Goal: Register for event/course: Sign up to attend an event or enroll in a course

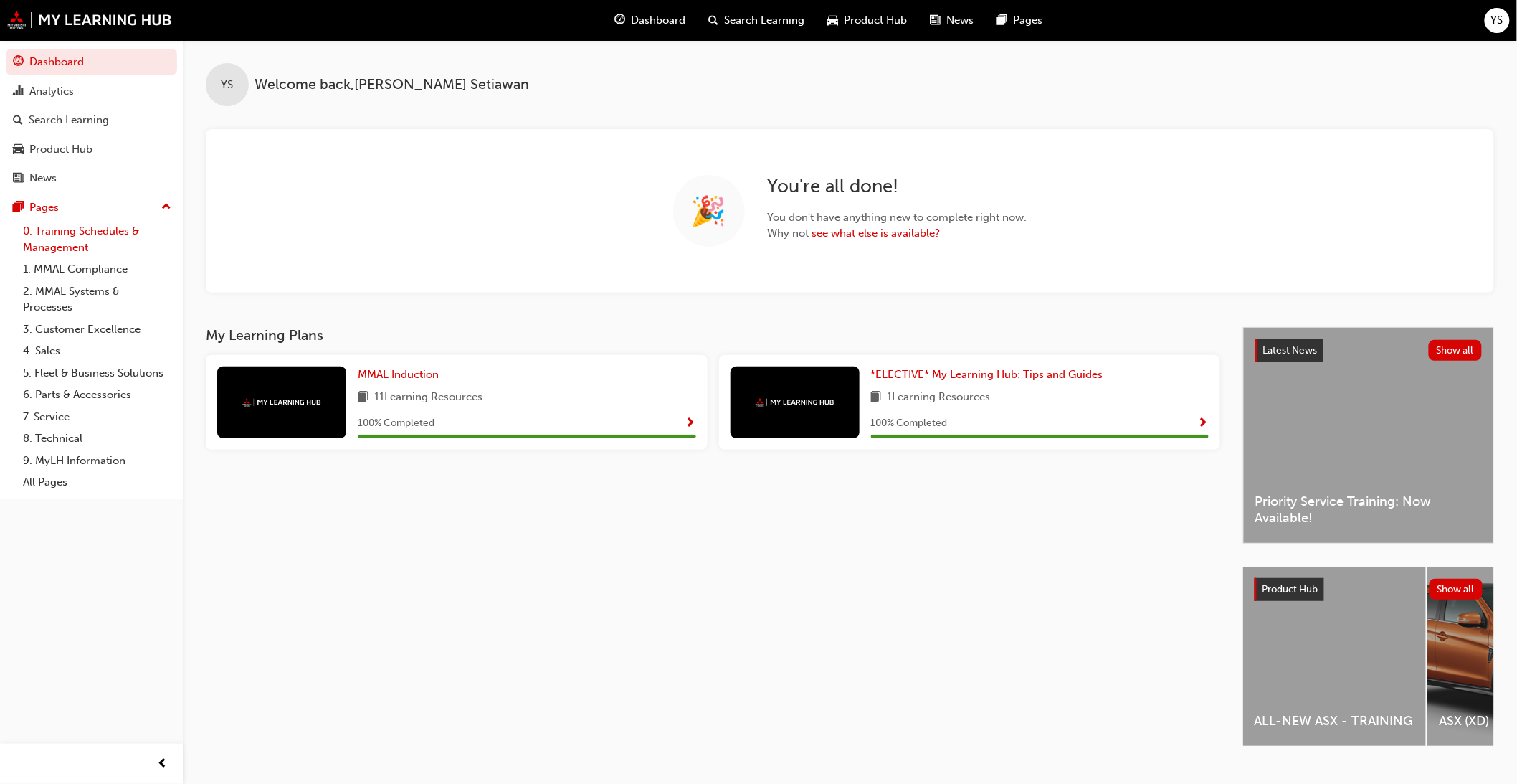
click at [78, 246] on link "0. Training Schedules & Management" at bounding box center [97, 238] width 160 height 38
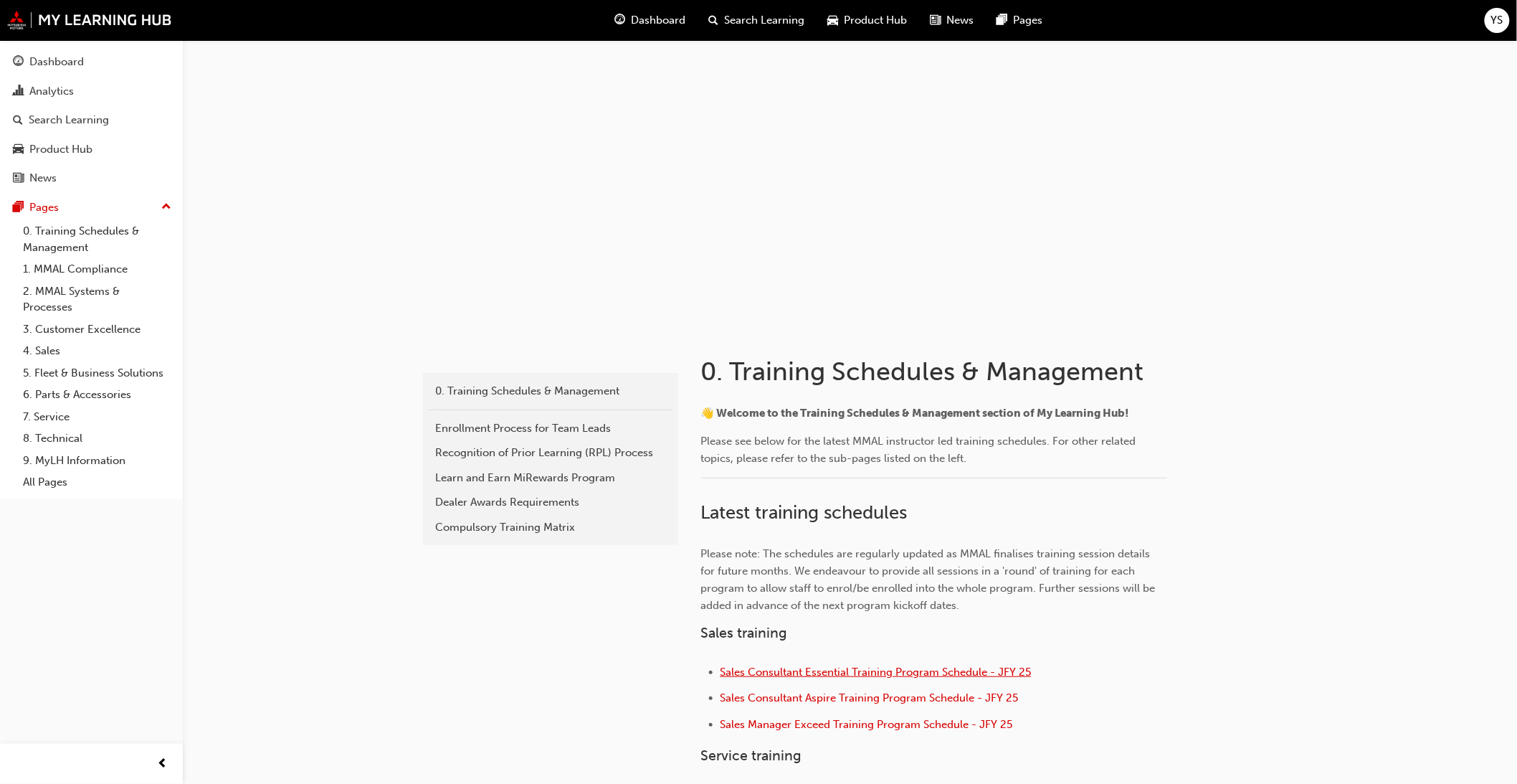
click at [872, 671] on span "Sales Consultant Essential Training Program Schedule - JFY 25" at bounding box center [877, 672] width 311 height 13
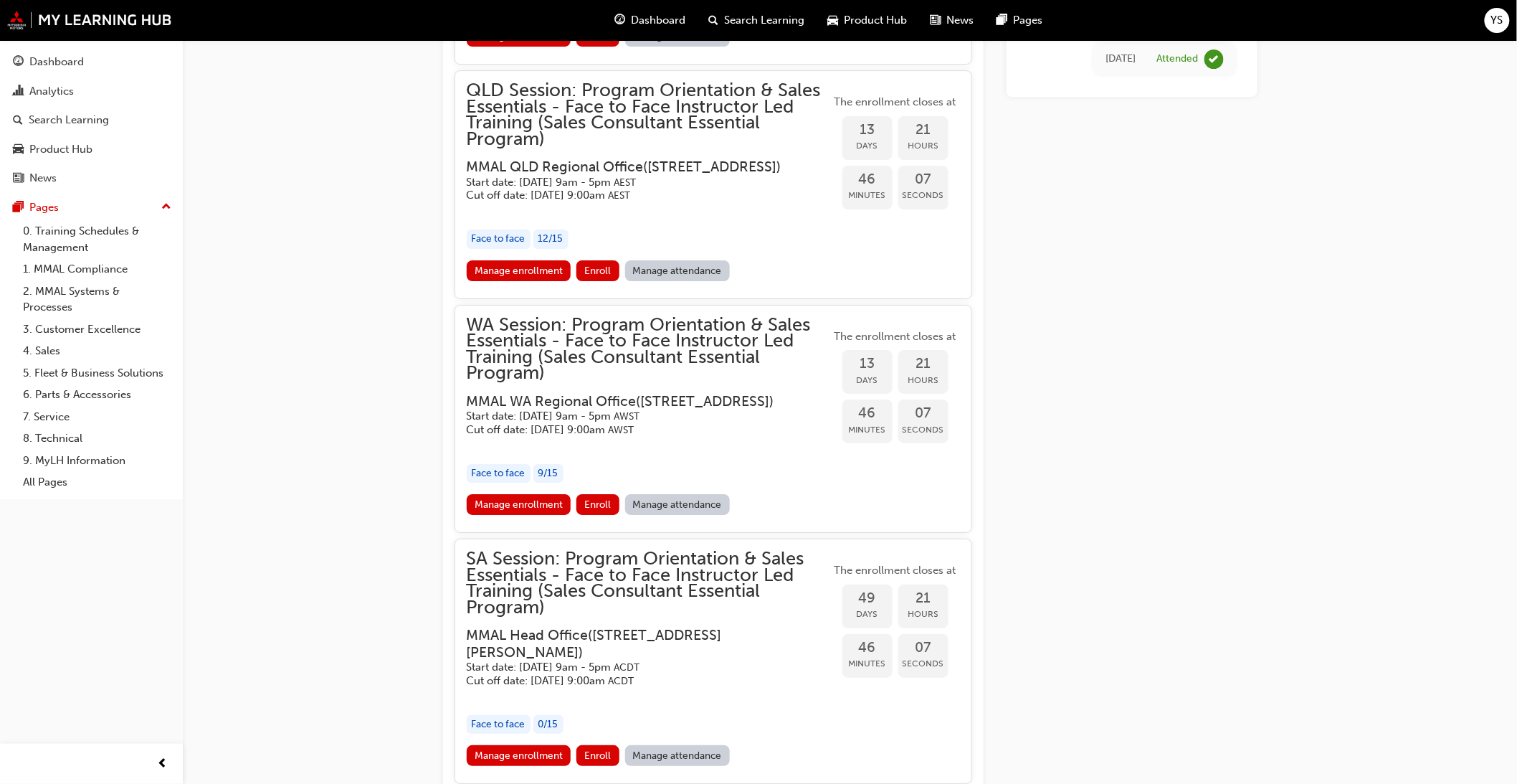
scroll to position [2029, 0]
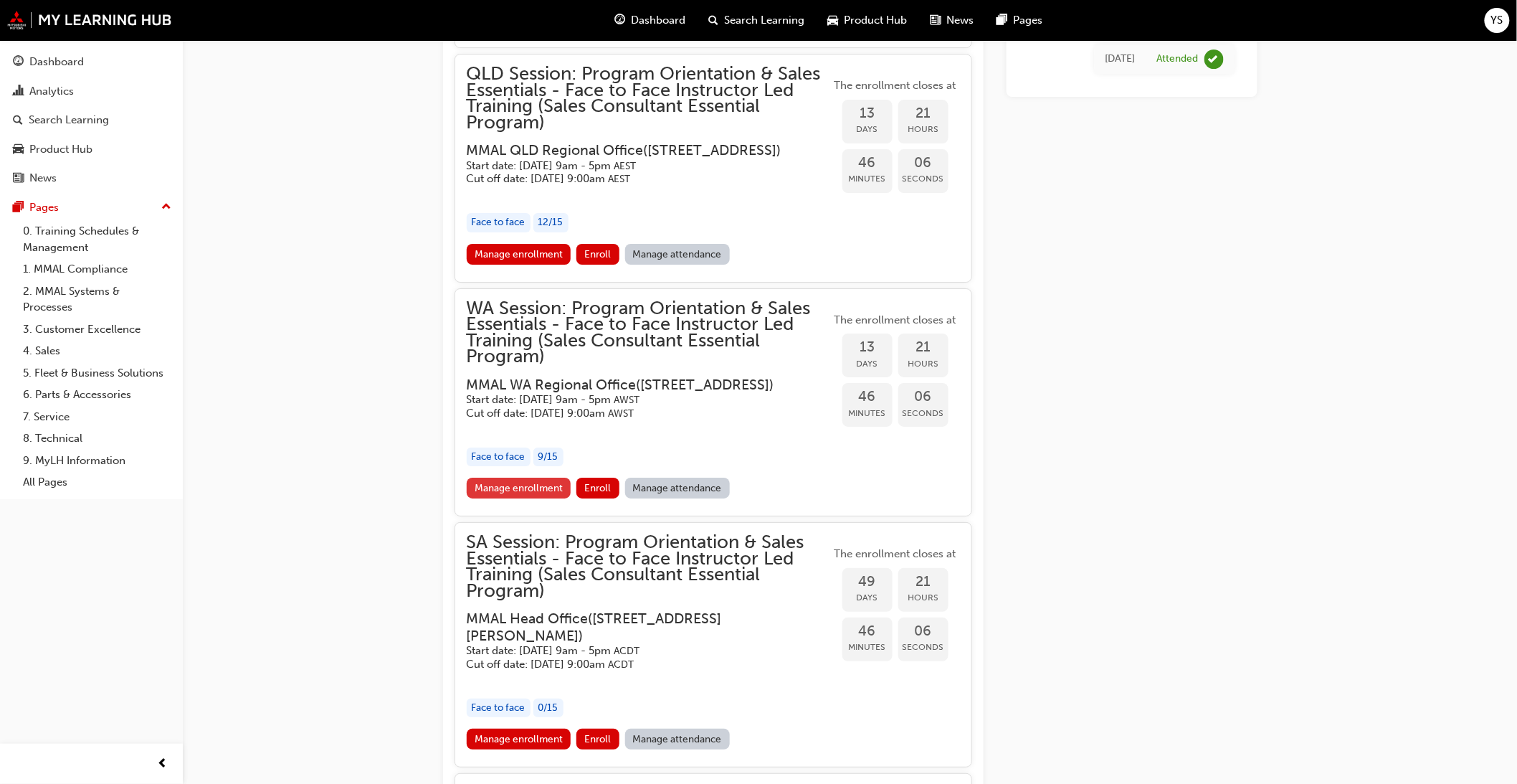
click at [506, 498] on link "Manage enrollment" at bounding box center [519, 488] width 104 height 21
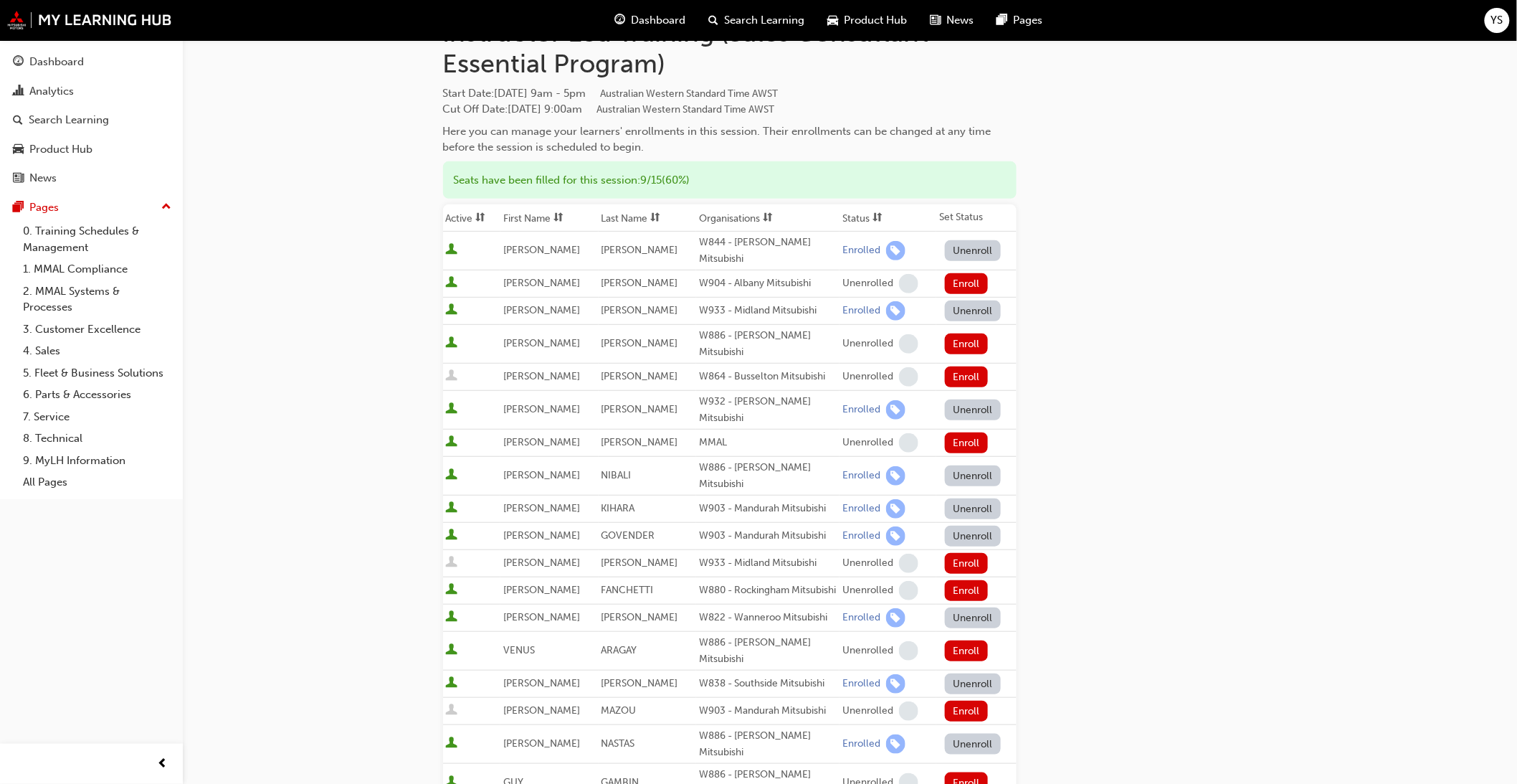
scroll to position [160, 0]
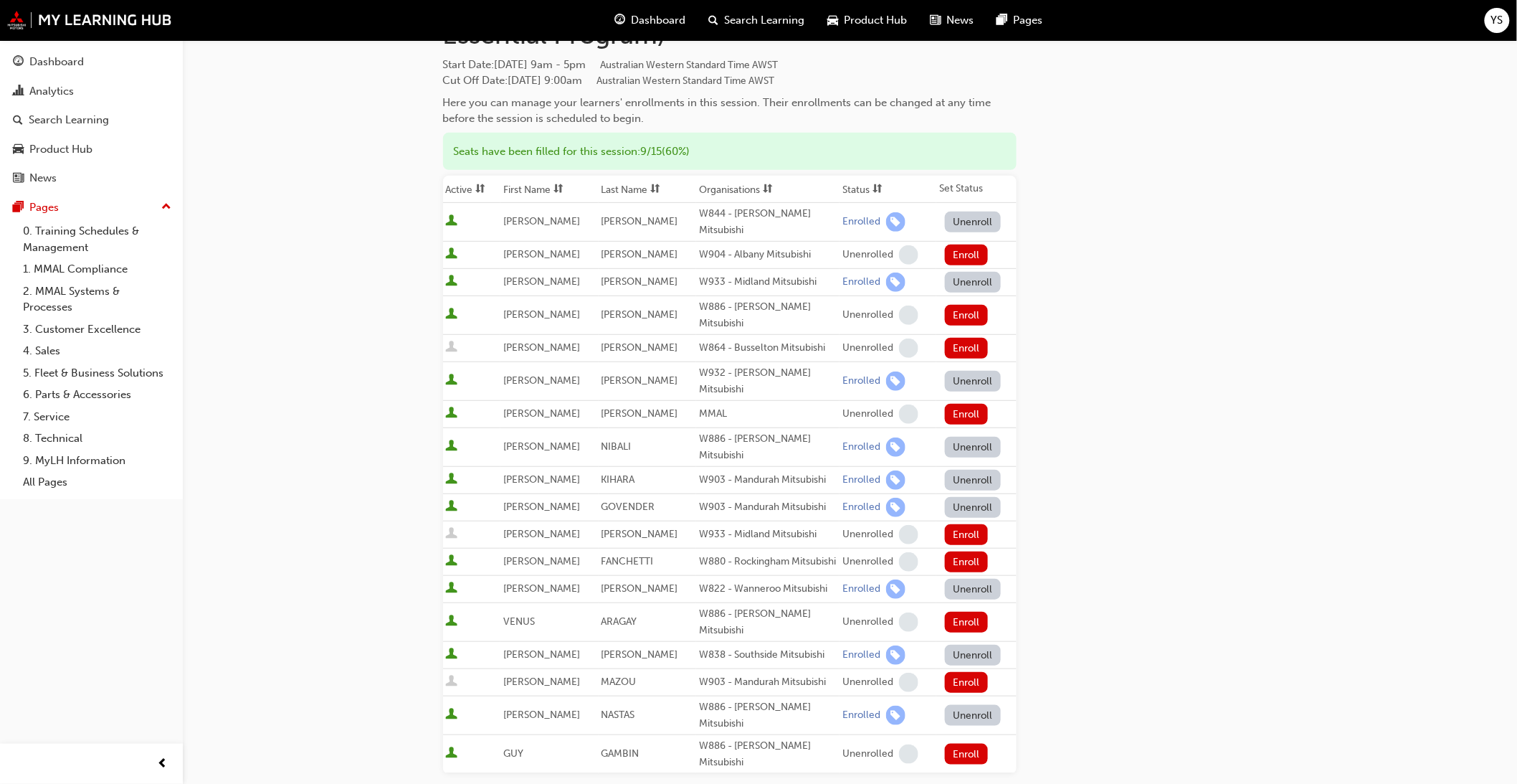
click at [352, 457] on div "Go to session detail page Manage enrollment for WA Session: Program Orientation…" at bounding box center [758, 465] width 1517 height 1250
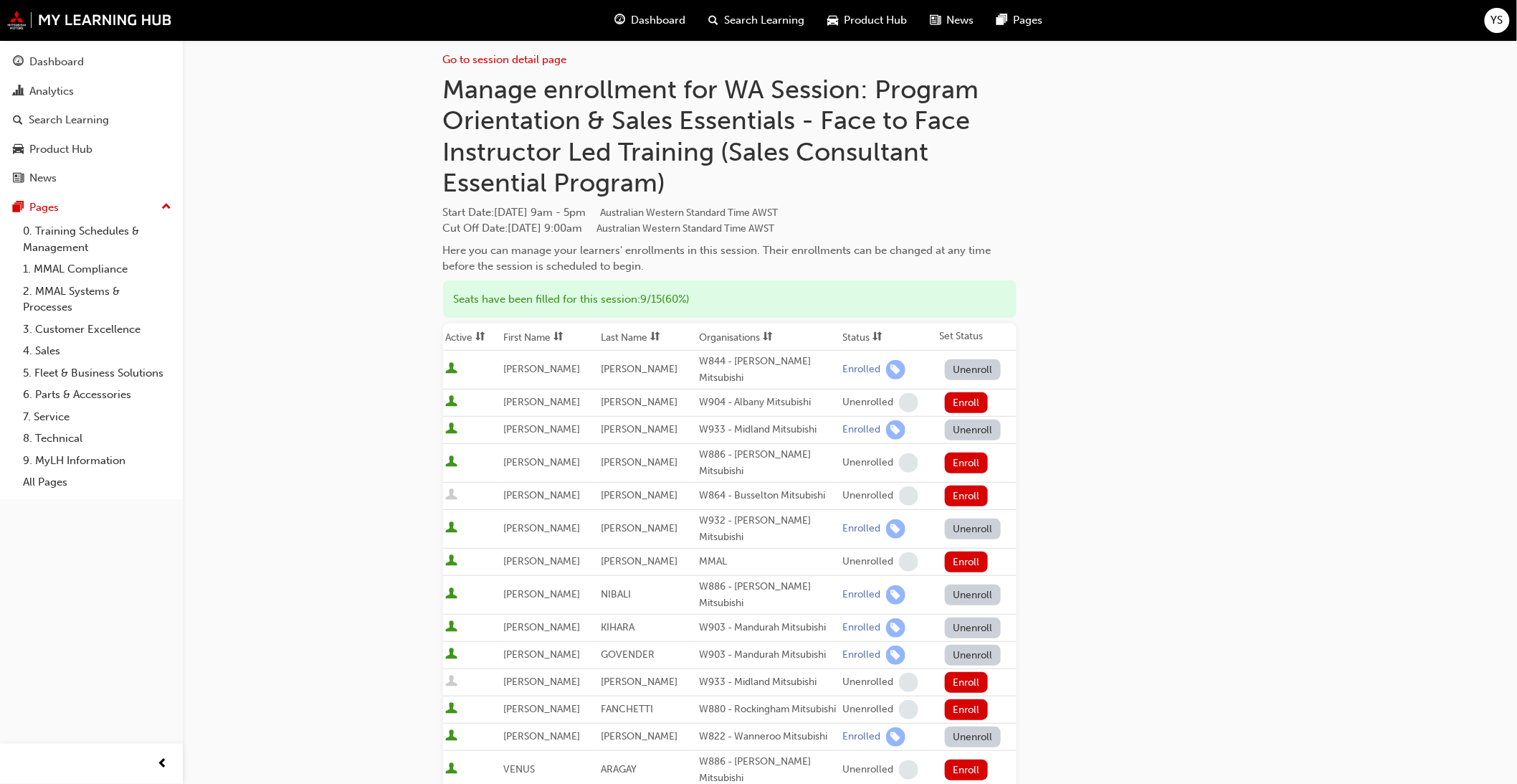
scroll to position [0, 0]
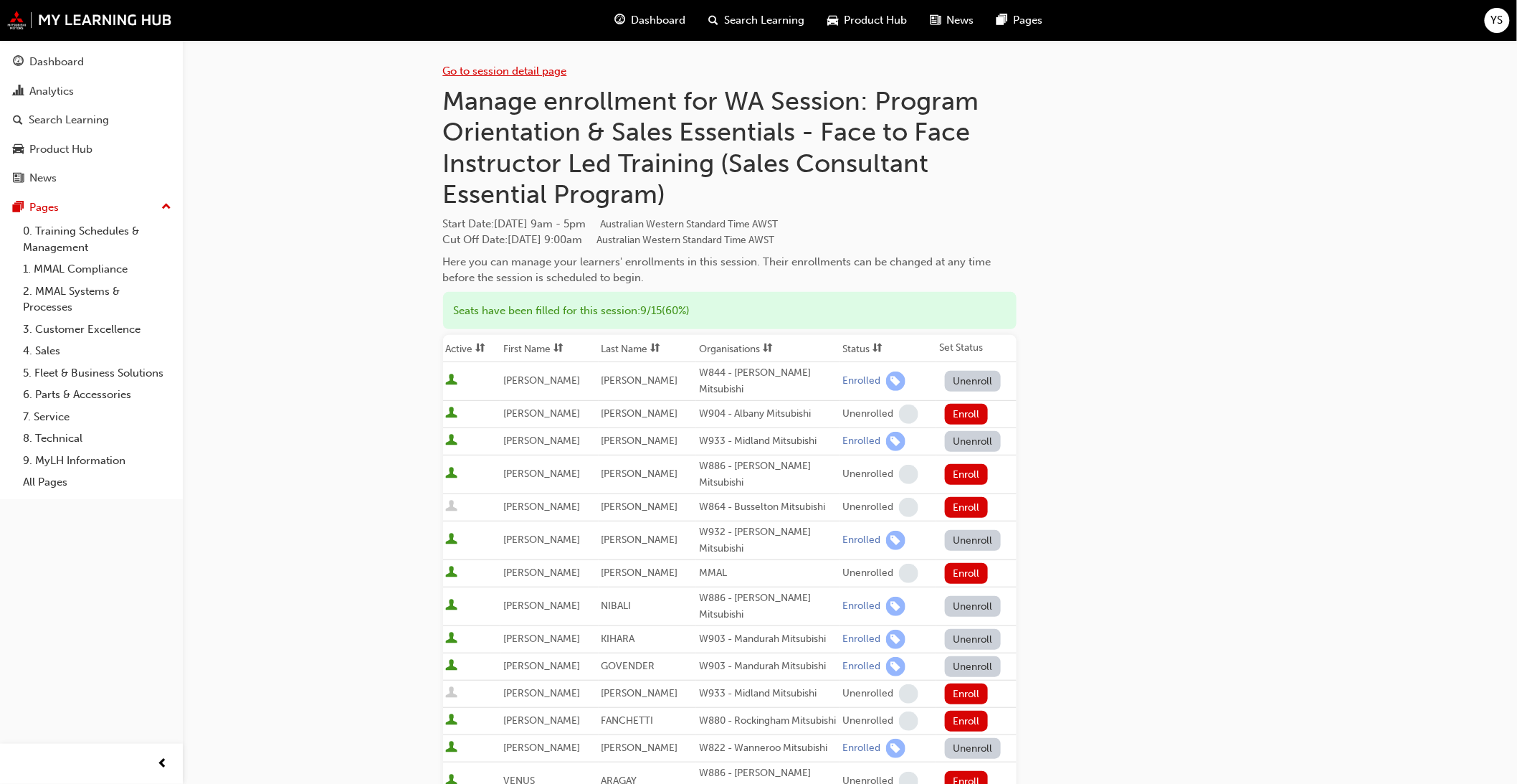
click at [509, 73] on link "Go to session detail page" at bounding box center [505, 71] width 124 height 13
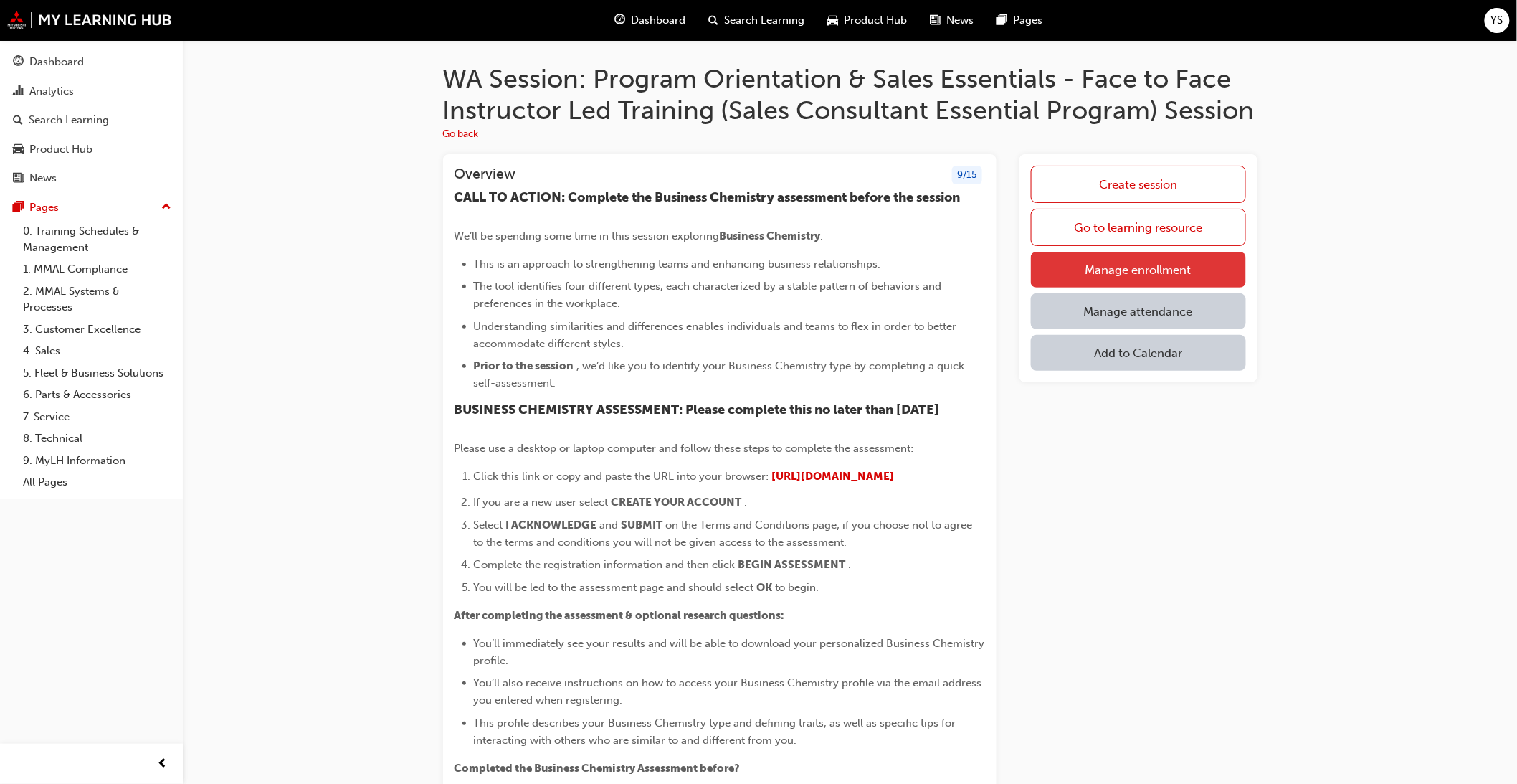
click at [1135, 267] on link "Manage enrollment" at bounding box center [1139, 270] width 215 height 35
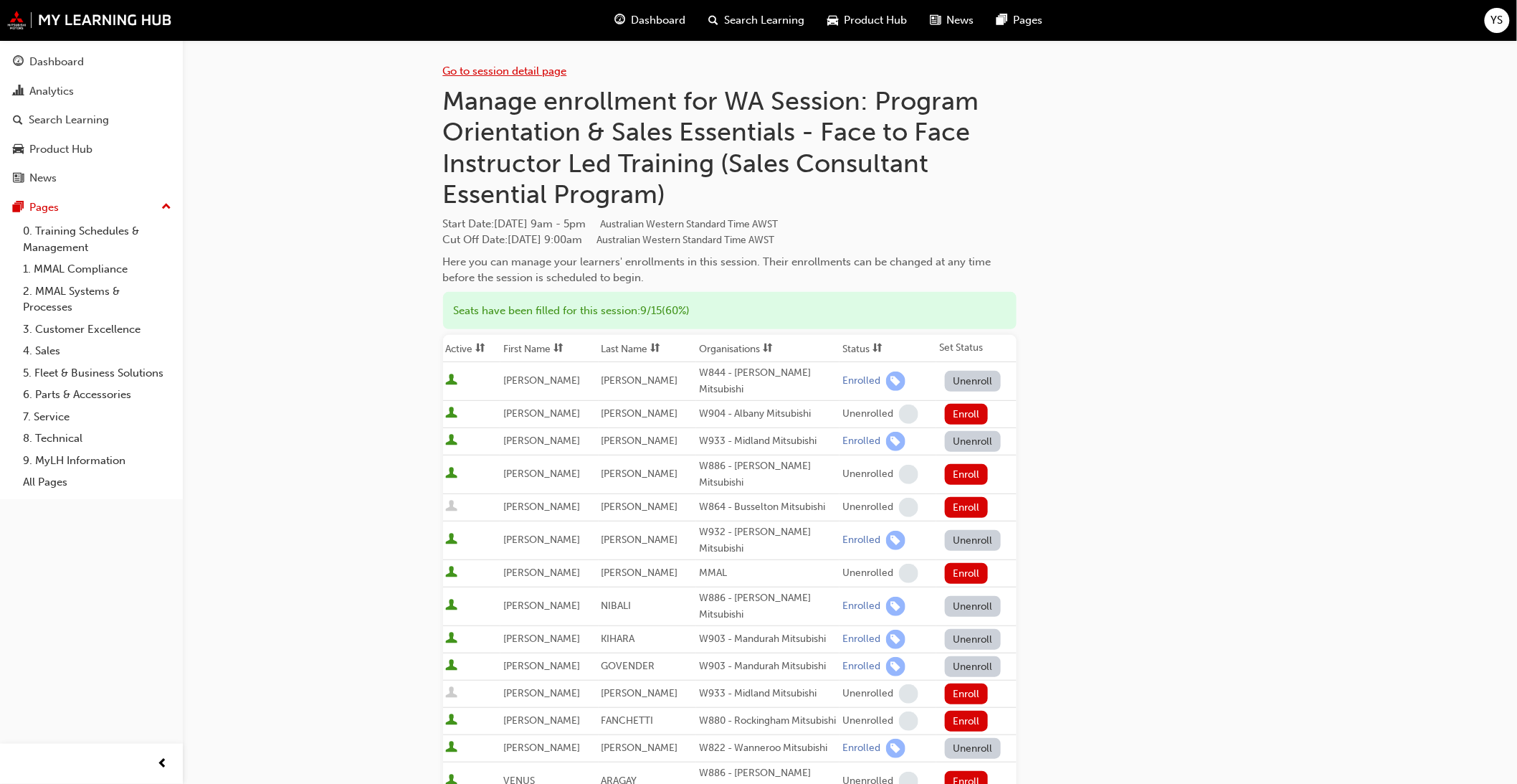
click at [496, 73] on link "Go to session detail page" at bounding box center [505, 71] width 124 height 13
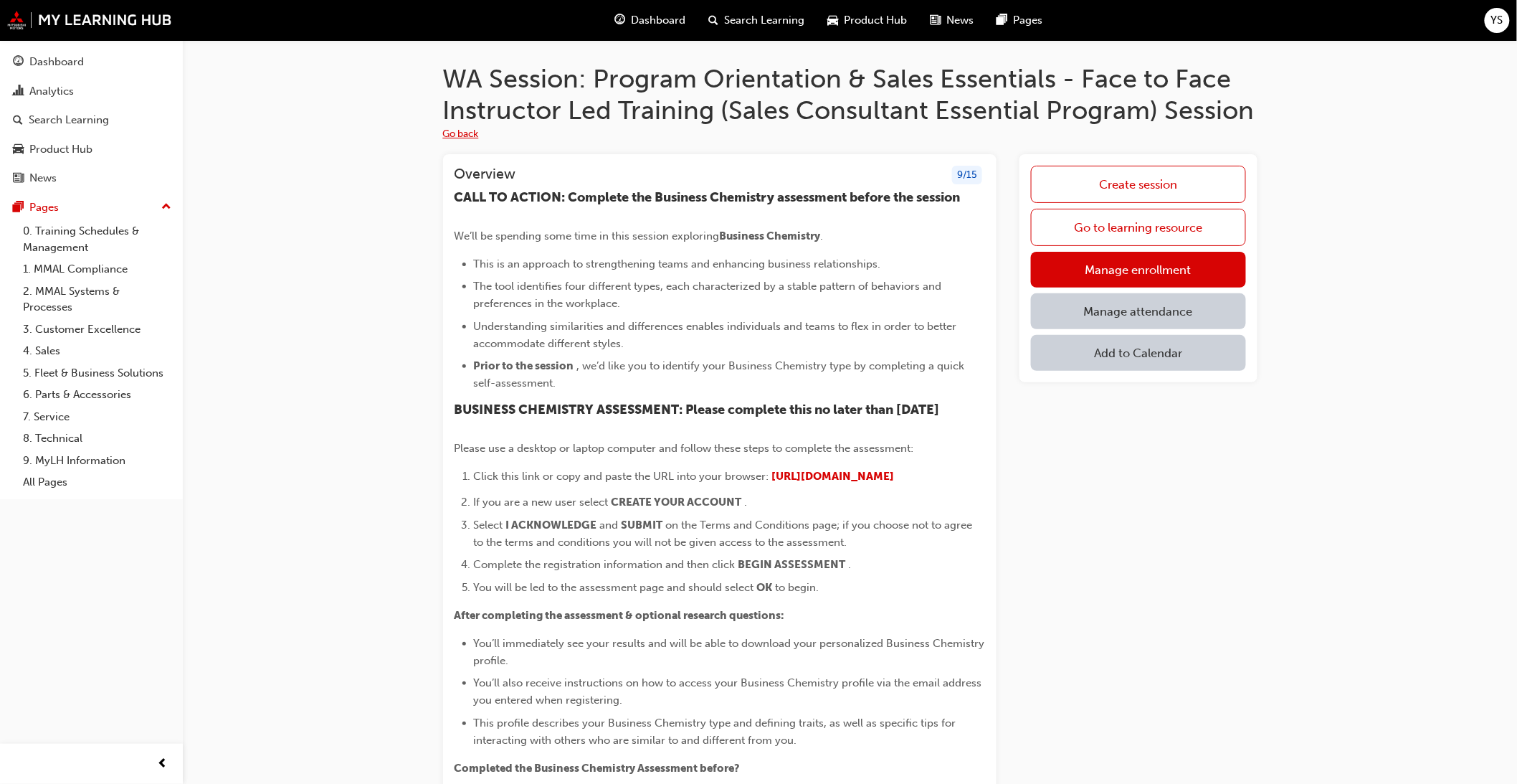
click at [465, 132] on button "Go back" at bounding box center [461, 134] width 35 height 17
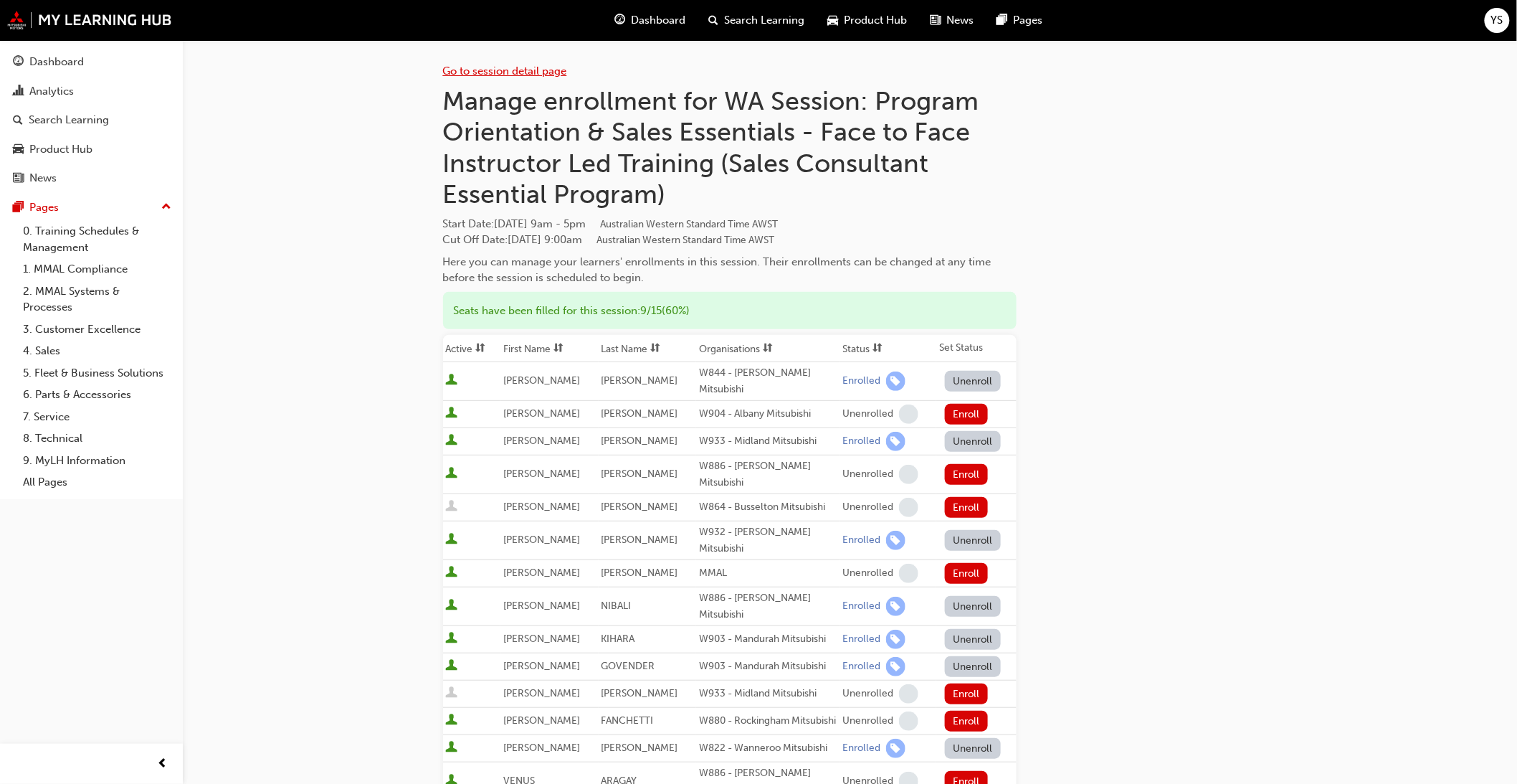
click at [485, 72] on link "Go to session detail page" at bounding box center [505, 71] width 124 height 13
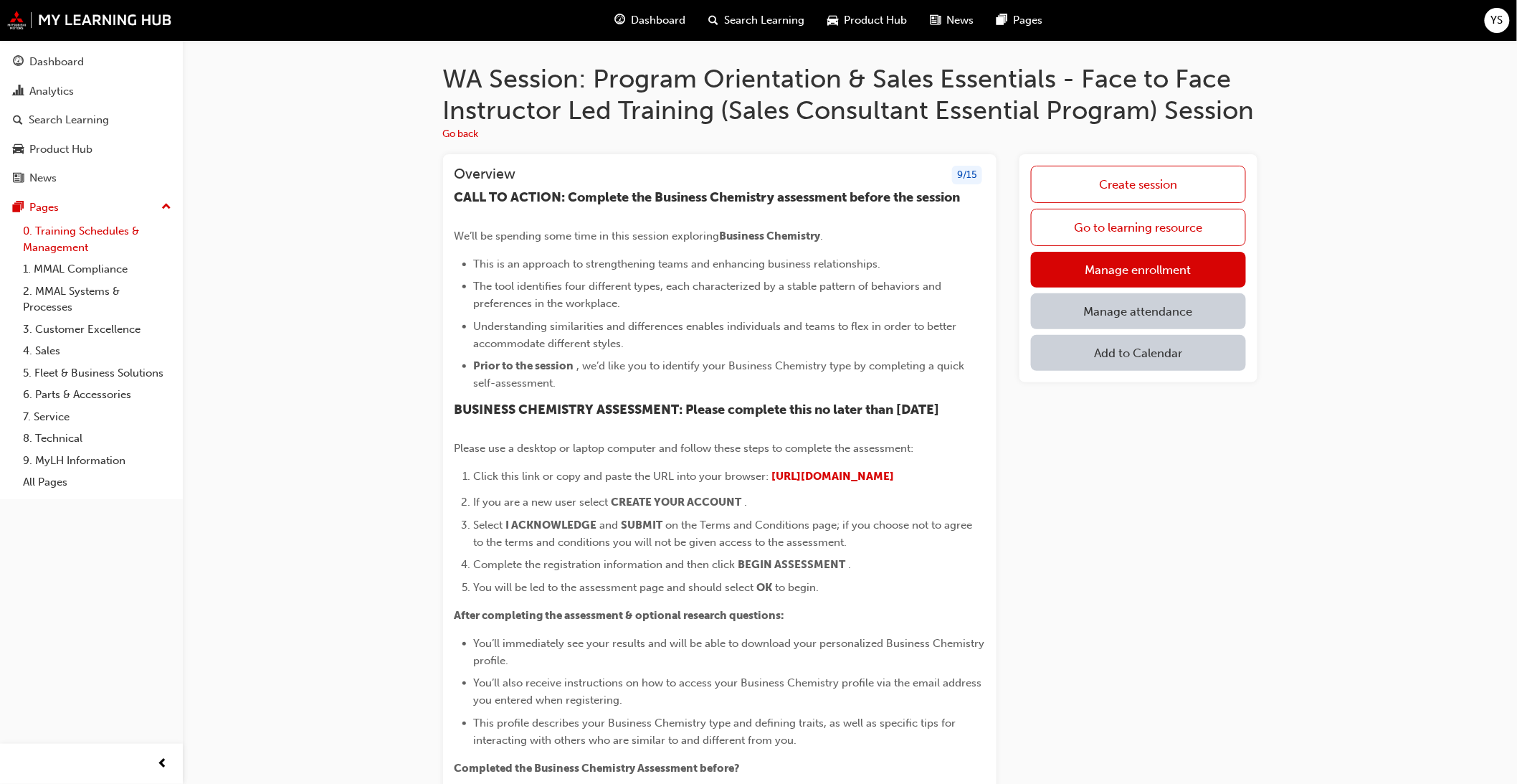
click at [75, 246] on link "0. Training Schedules & Management" at bounding box center [97, 238] width 160 height 38
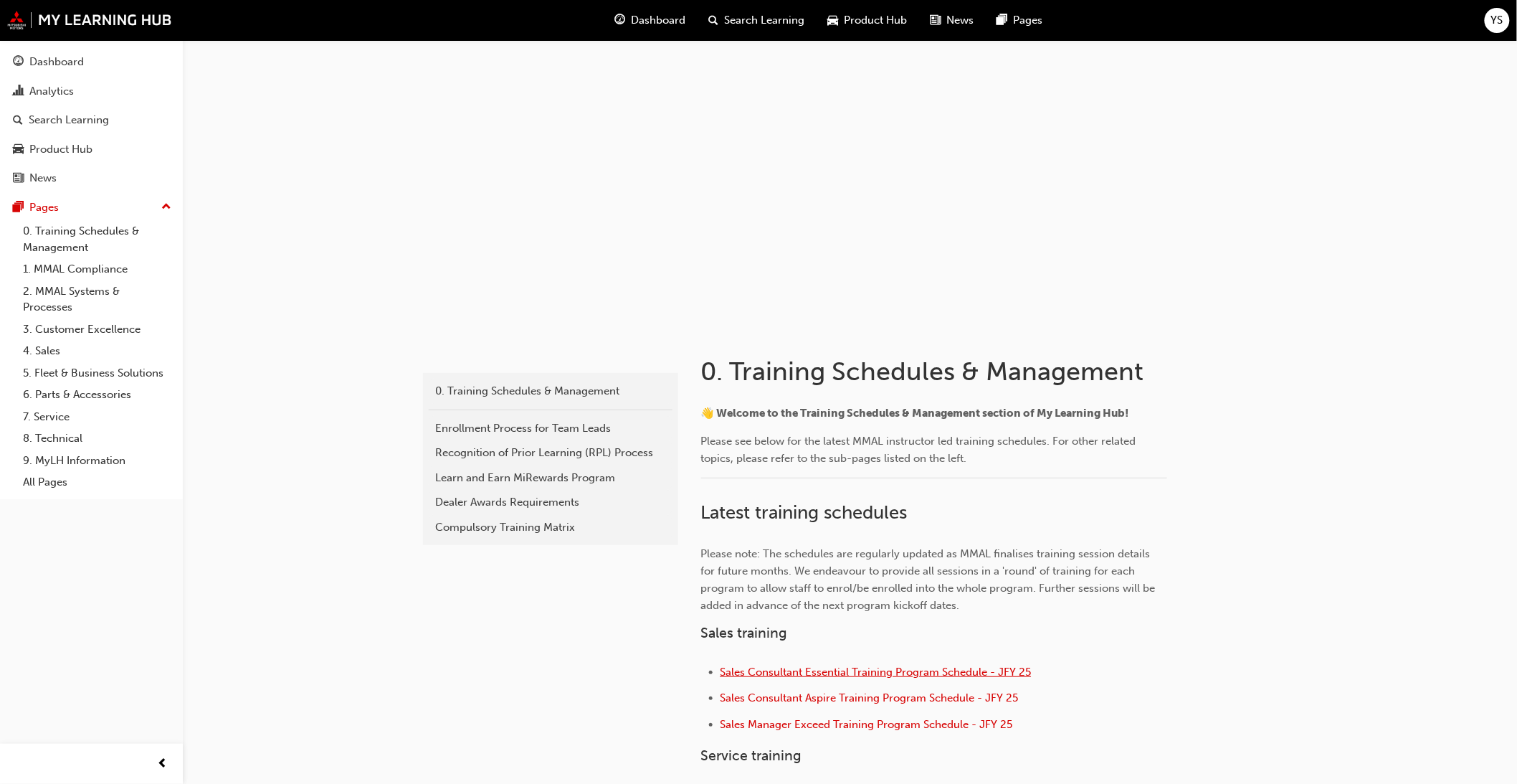
click at [957, 667] on span "Sales Consultant Essential Training Program Schedule - JFY 25" at bounding box center [877, 672] width 311 height 13
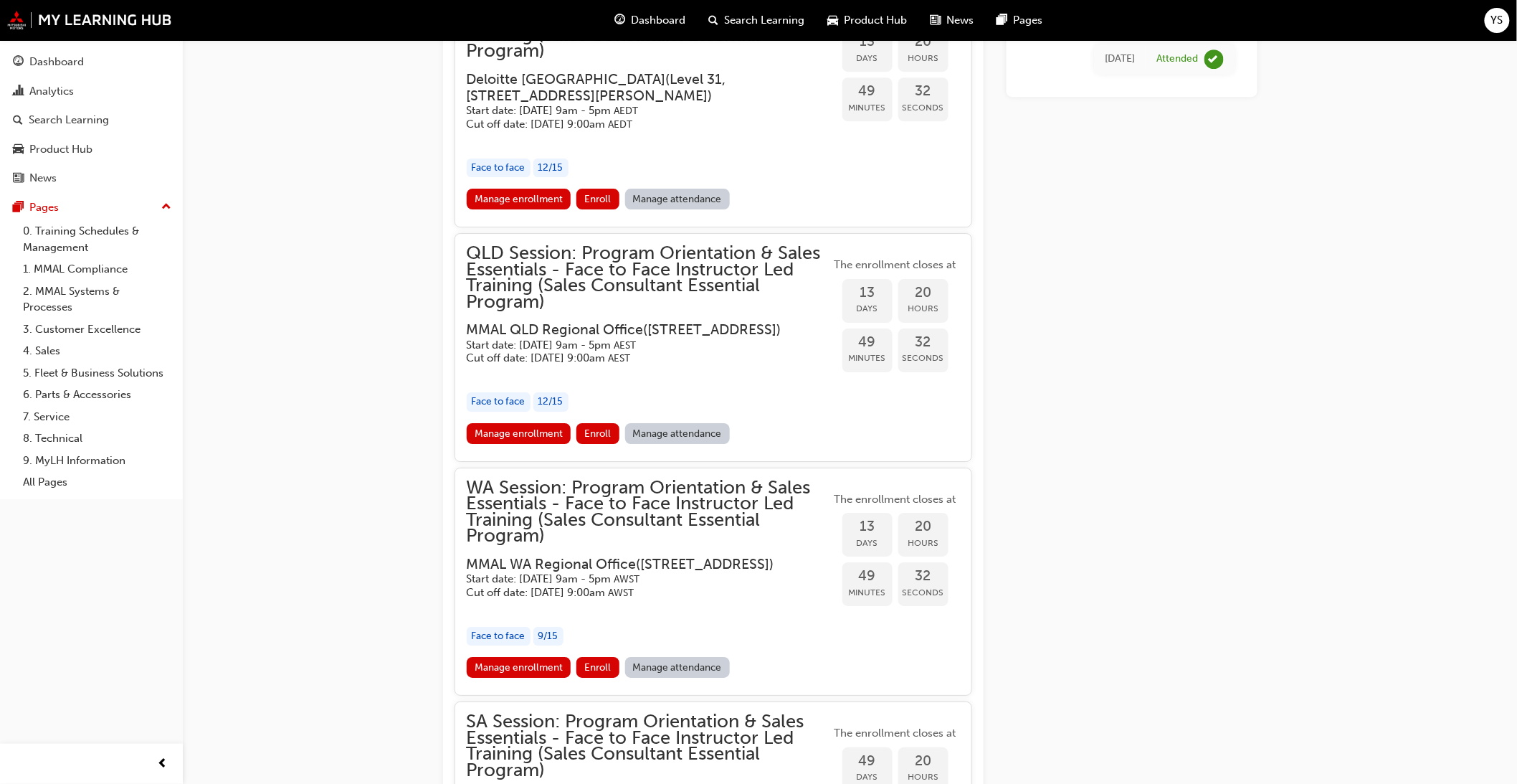
scroll to position [1869, 0]
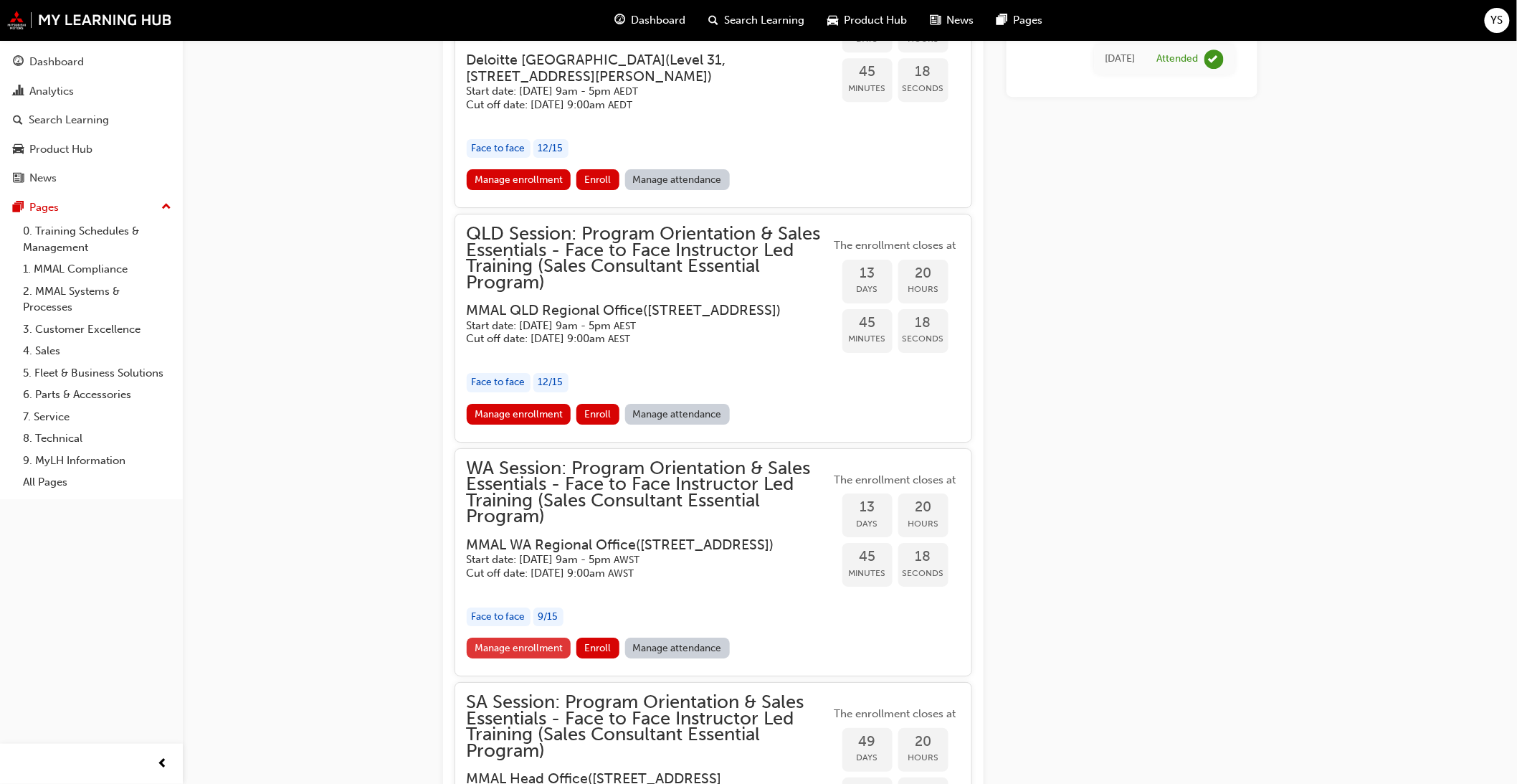
click at [526, 658] on link "Manage enrollment" at bounding box center [519, 647] width 104 height 21
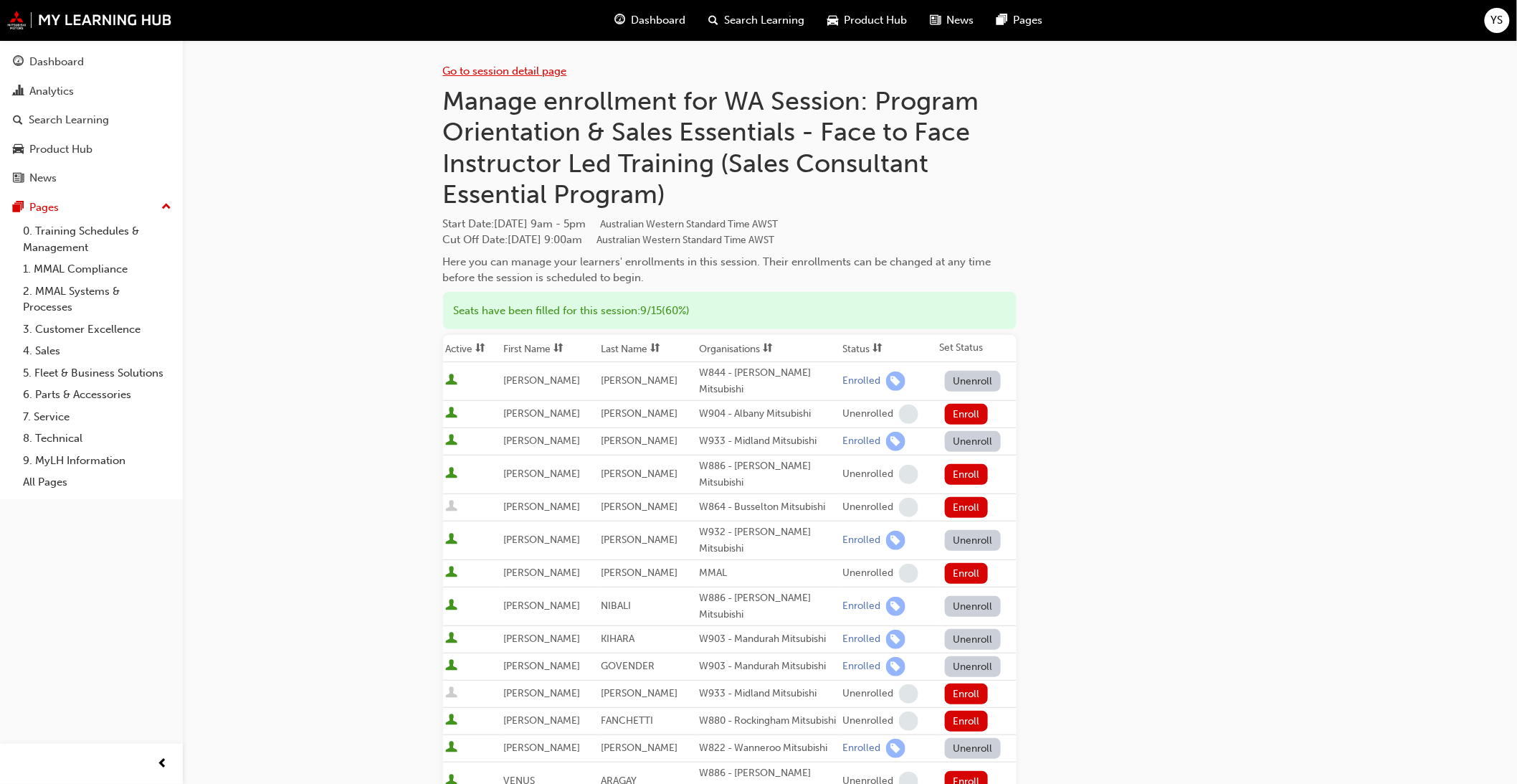
click at [523, 77] on link "Go to session detail page" at bounding box center [505, 71] width 124 height 13
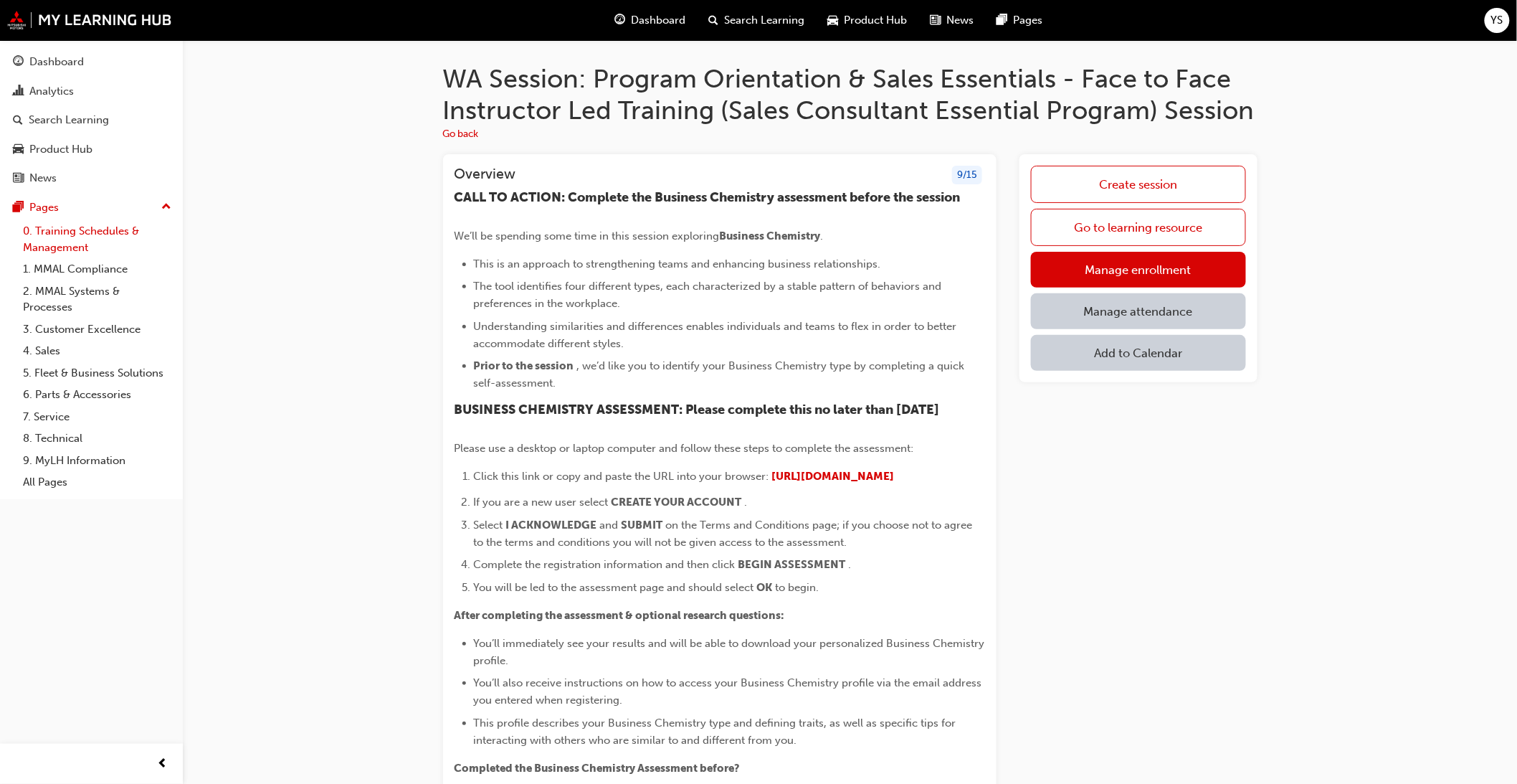
click at [78, 237] on link "0. Training Schedules & Management" at bounding box center [97, 238] width 160 height 38
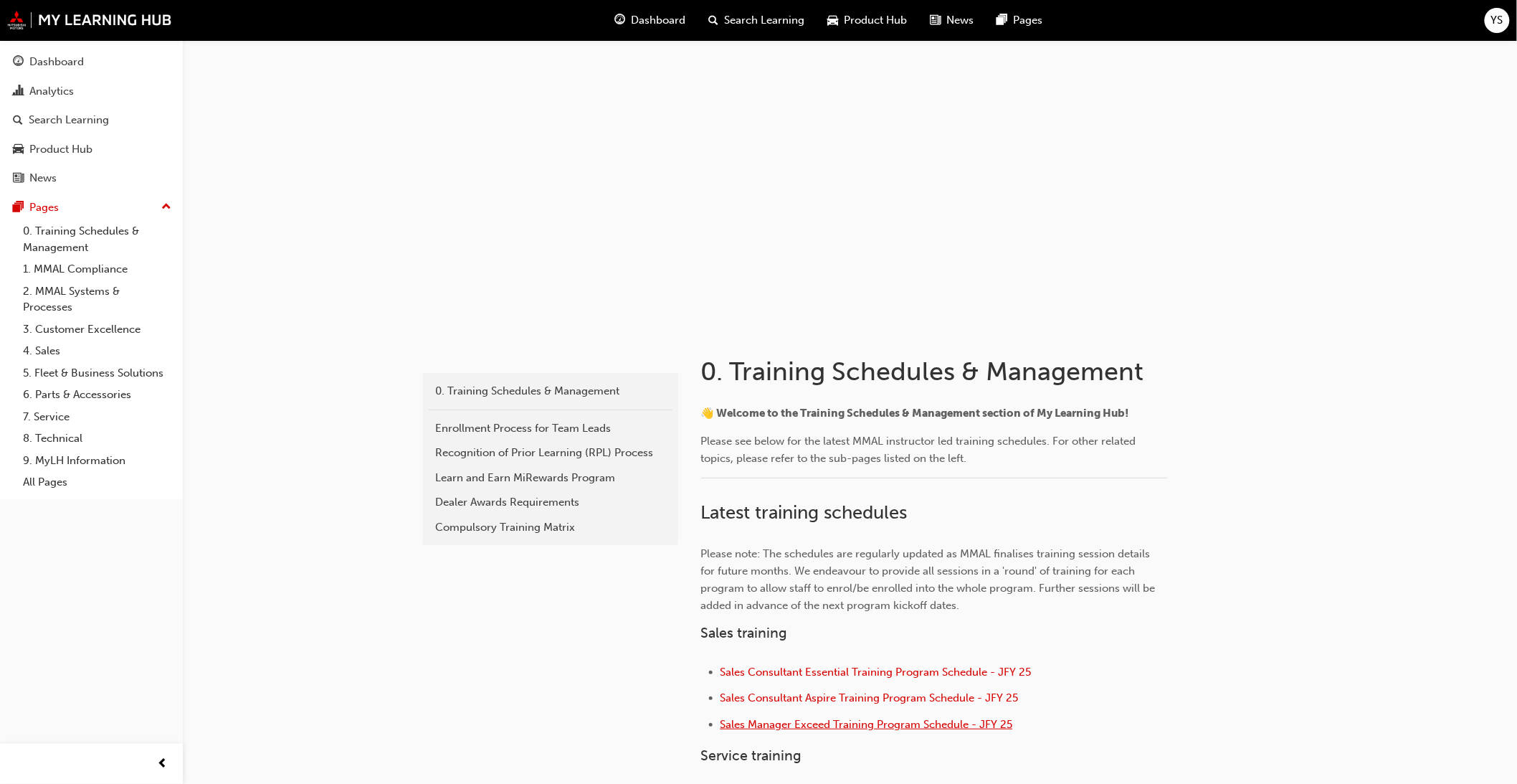
click at [858, 722] on span "Sales Manager Exceed Training Program Schedule - JFY 25" at bounding box center [867, 724] width 293 height 13
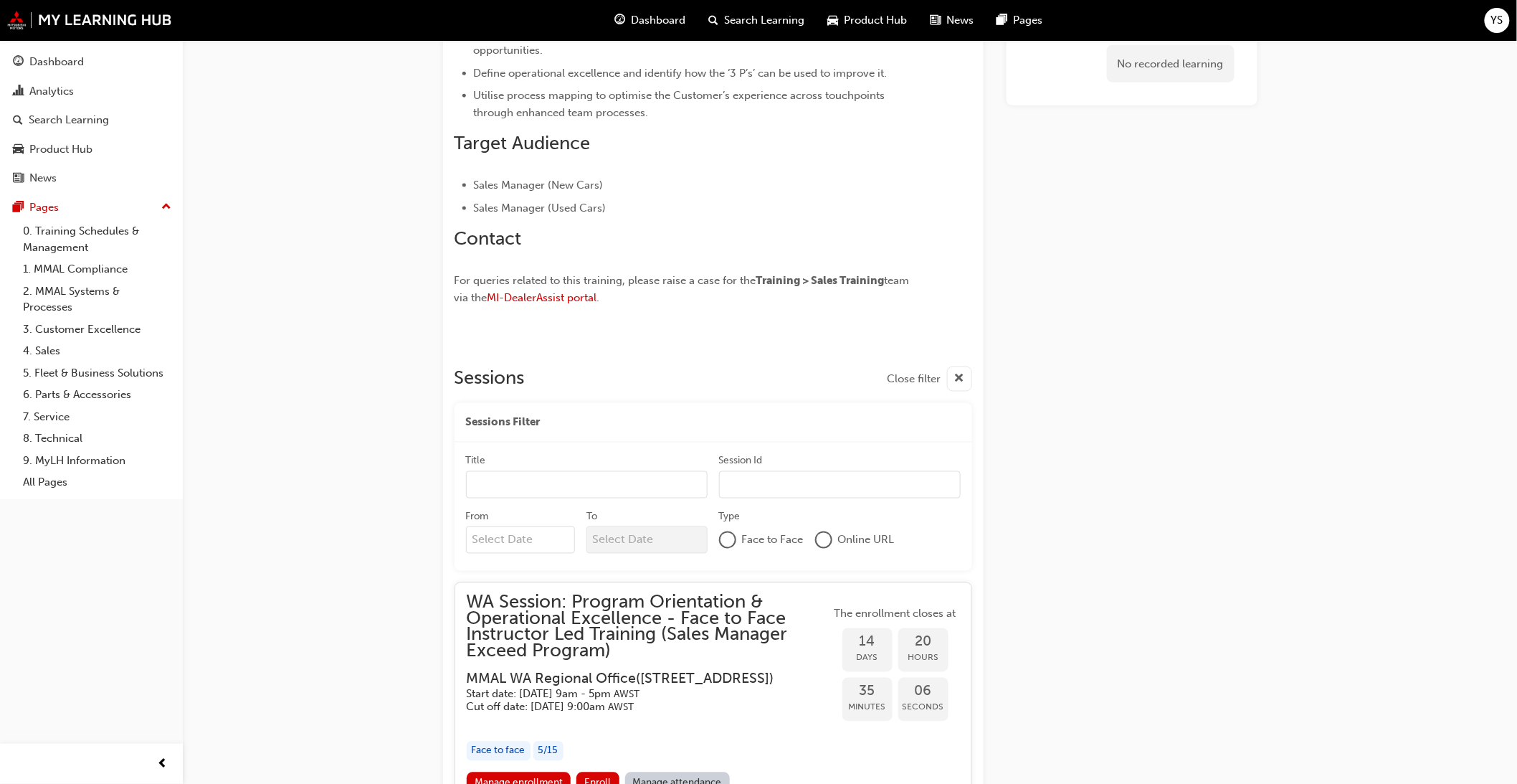
scroll to position [955, 0]
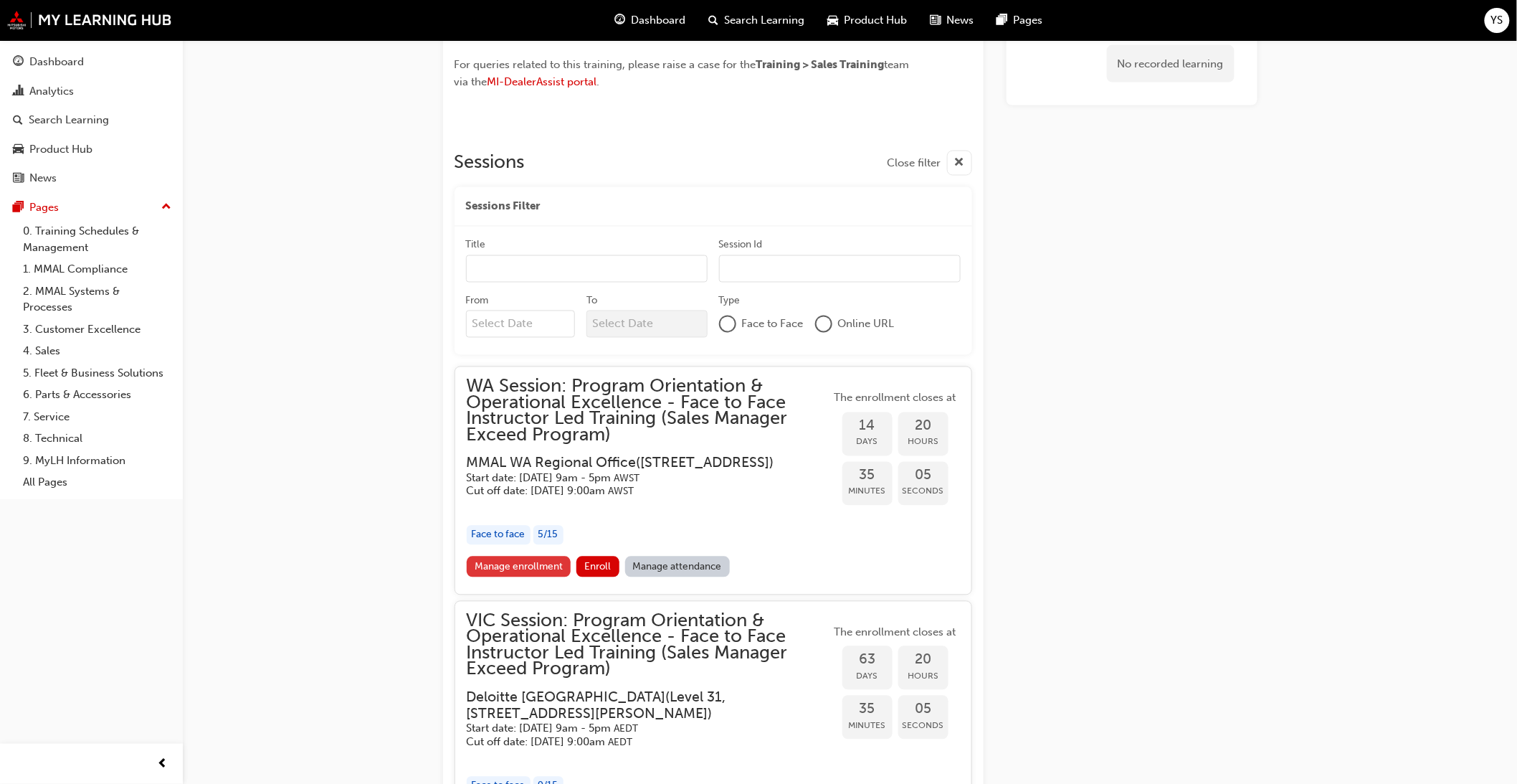
click at [506, 564] on link "Manage enrollment" at bounding box center [519, 566] width 104 height 21
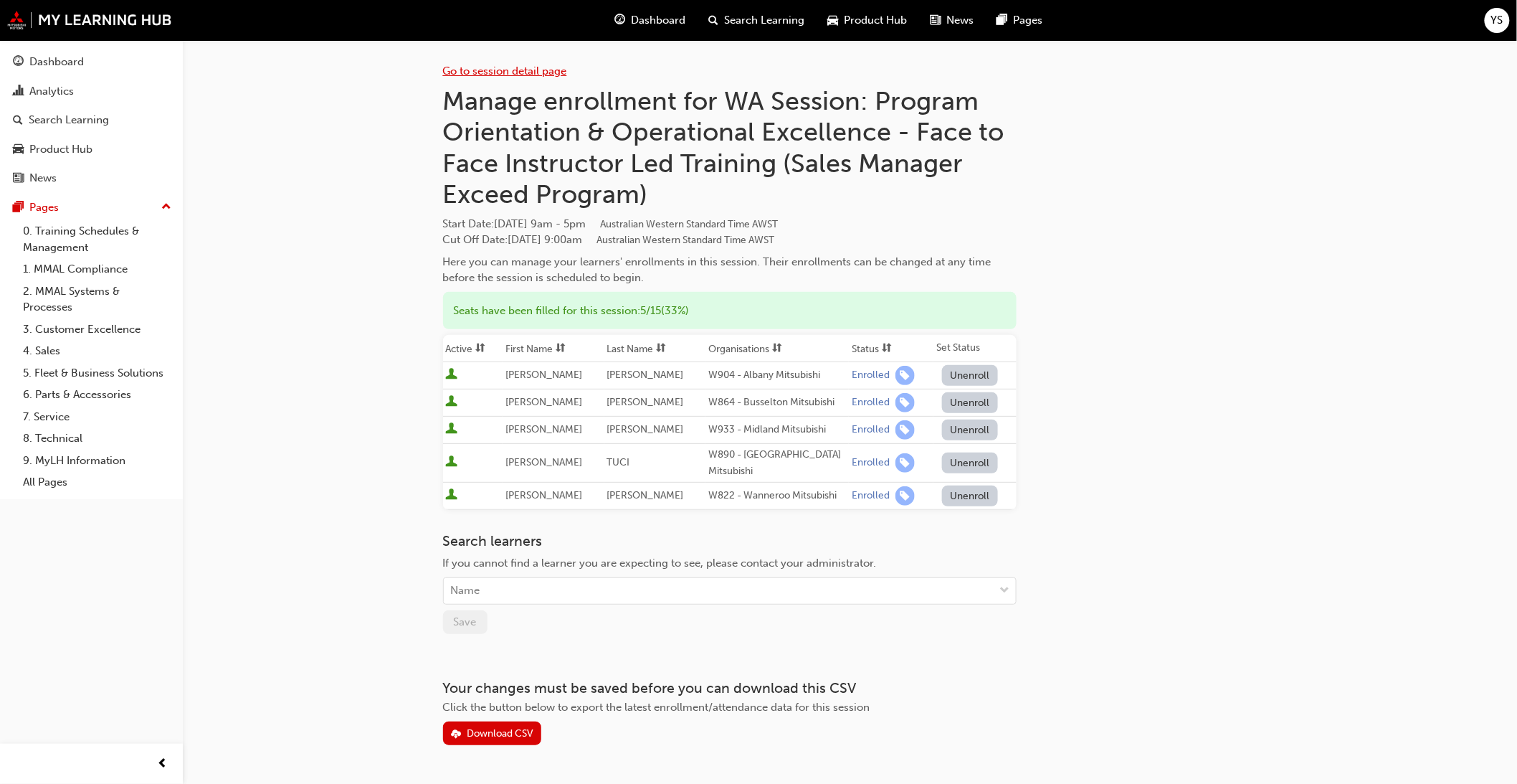
click at [505, 73] on link "Go to session detail page" at bounding box center [505, 71] width 124 height 13
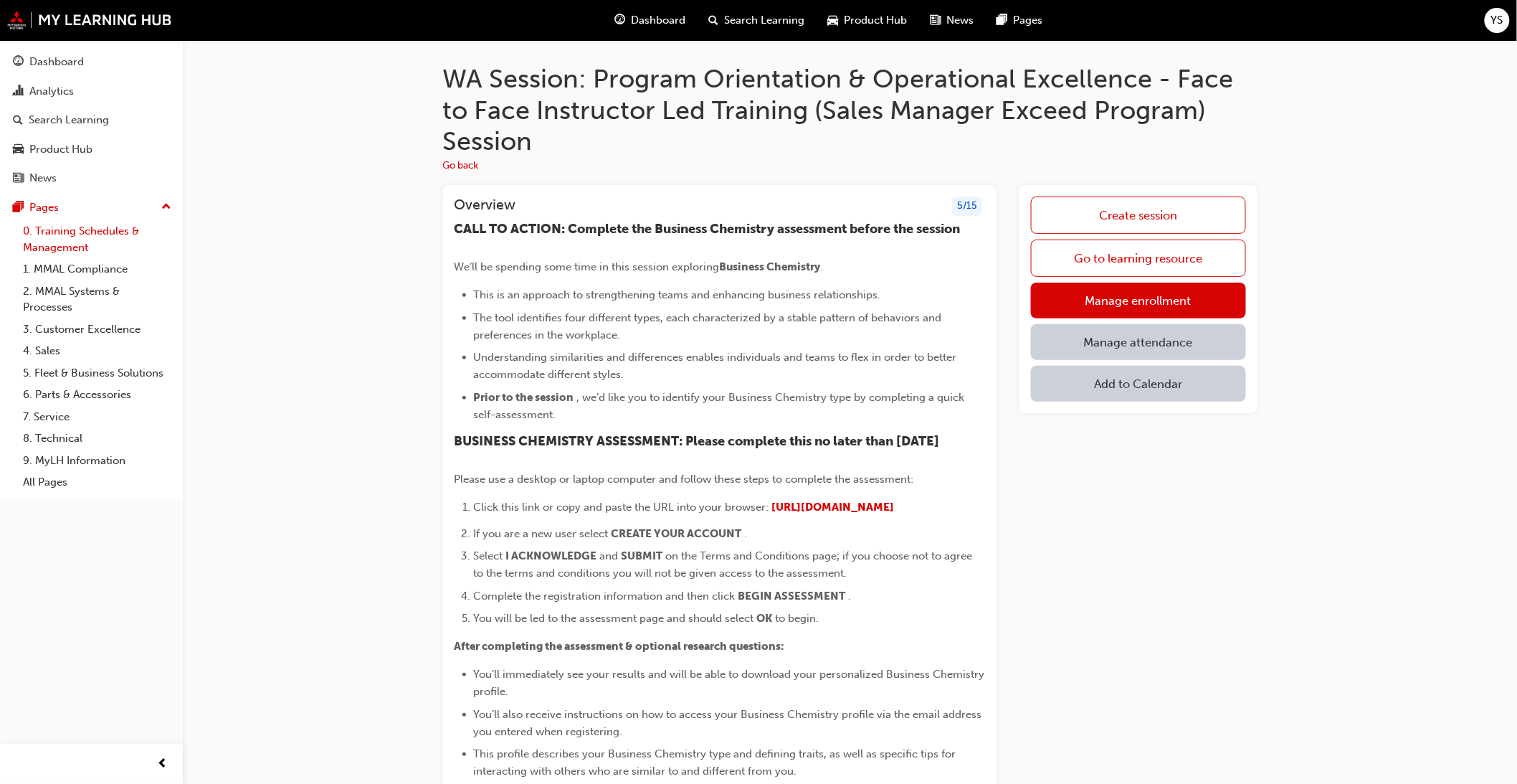
click at [69, 237] on link "0. Training Schedules & Management" at bounding box center [97, 238] width 160 height 38
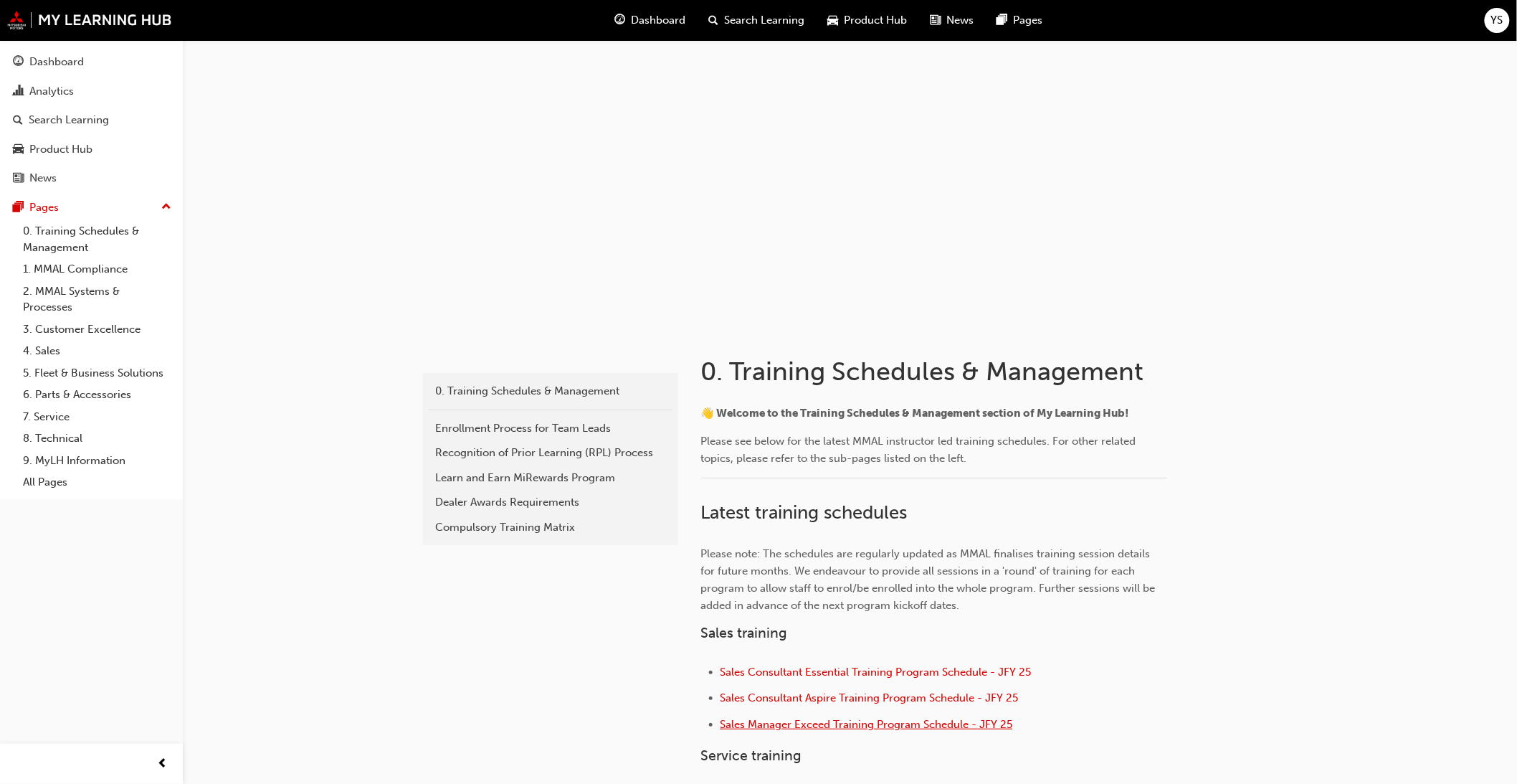
click at [862, 721] on span "Sales Manager Exceed Training Program Schedule - JFY 25" at bounding box center [867, 724] width 293 height 13
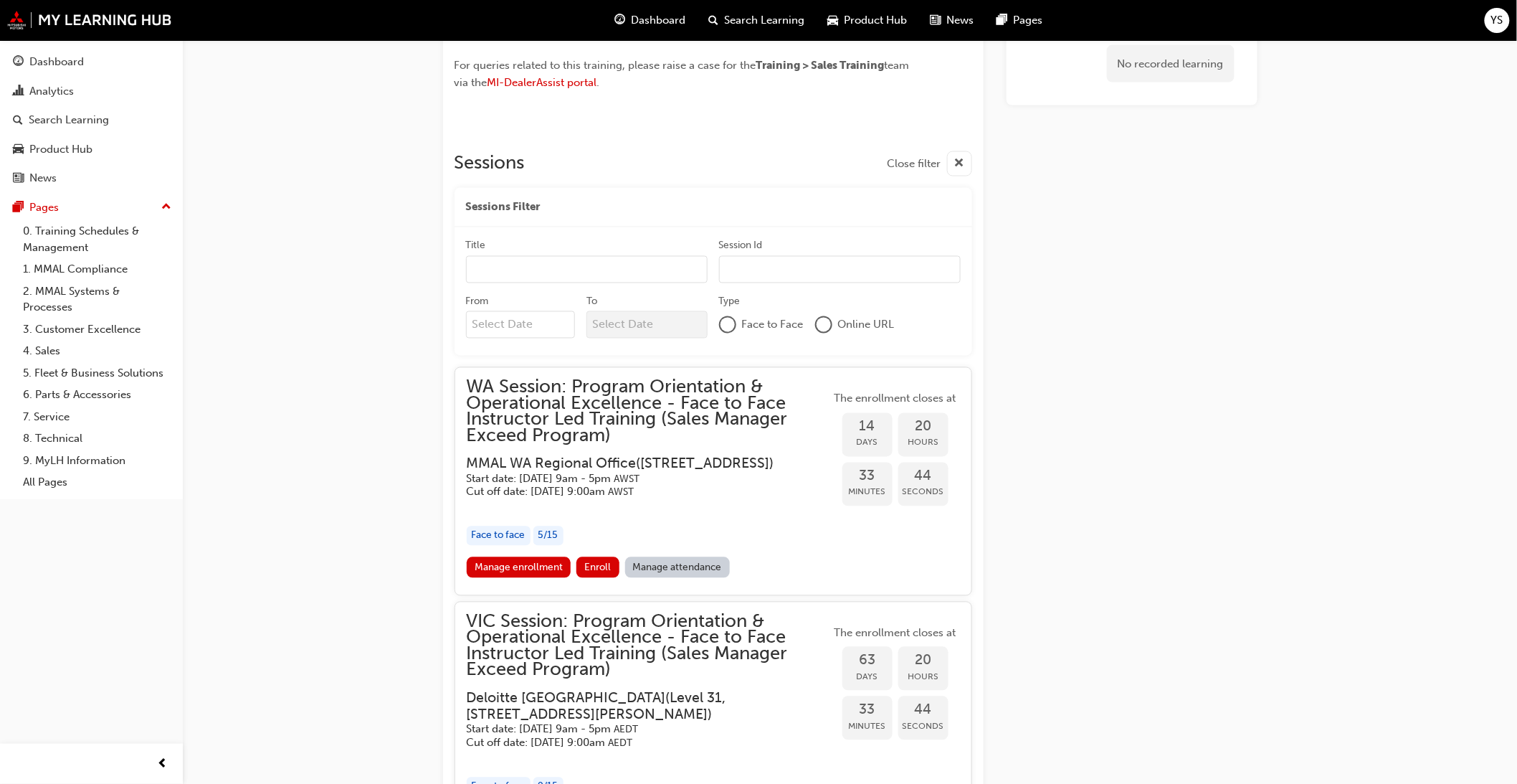
scroll to position [955, 0]
click at [546, 555] on div "WA Session: Program Orientation & Operational Excellence - Face to Face Instruc…" at bounding box center [649, 467] width 364 height 177
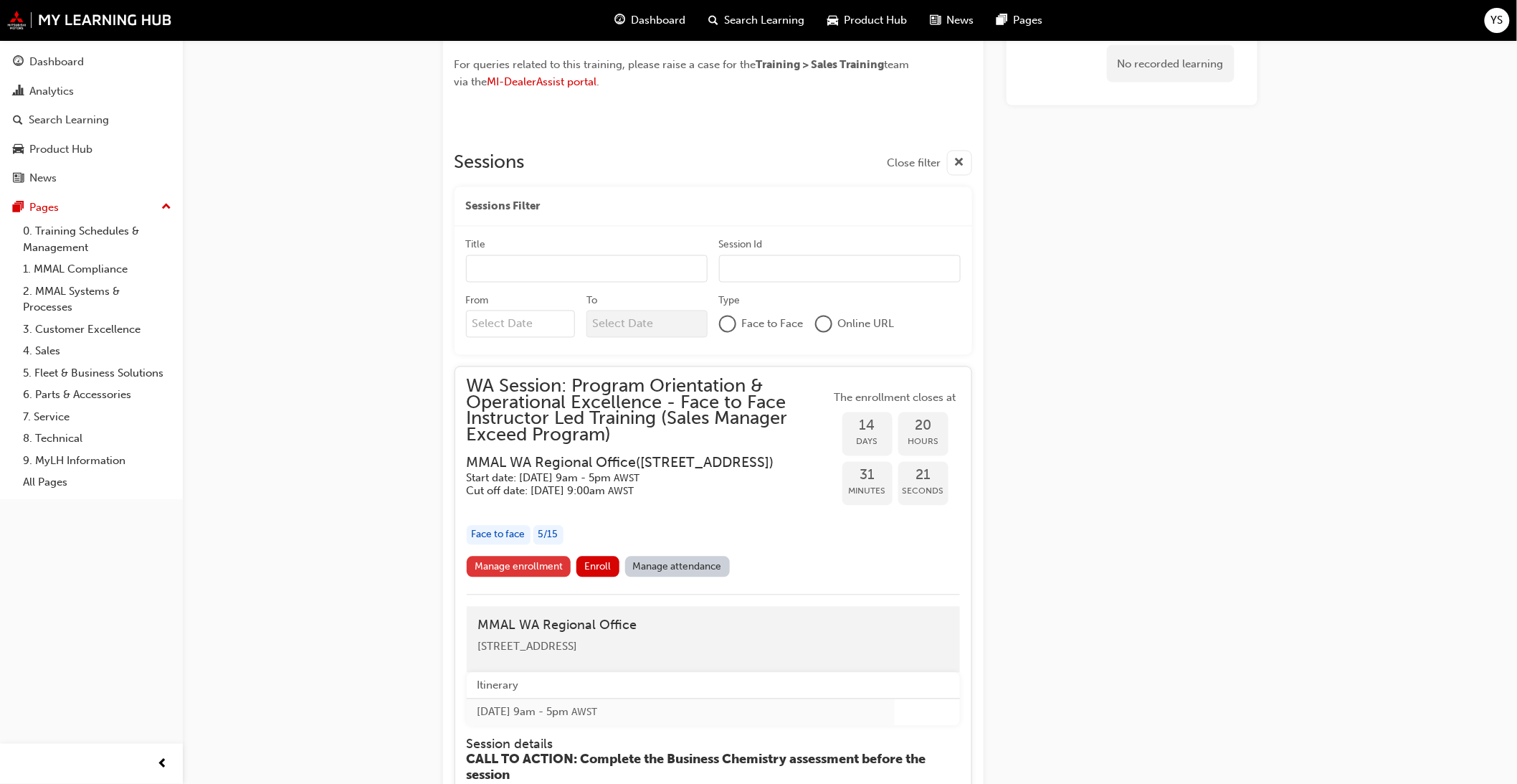
click at [542, 570] on link "Manage enrollment" at bounding box center [519, 566] width 104 height 21
